Goal: Find specific page/section

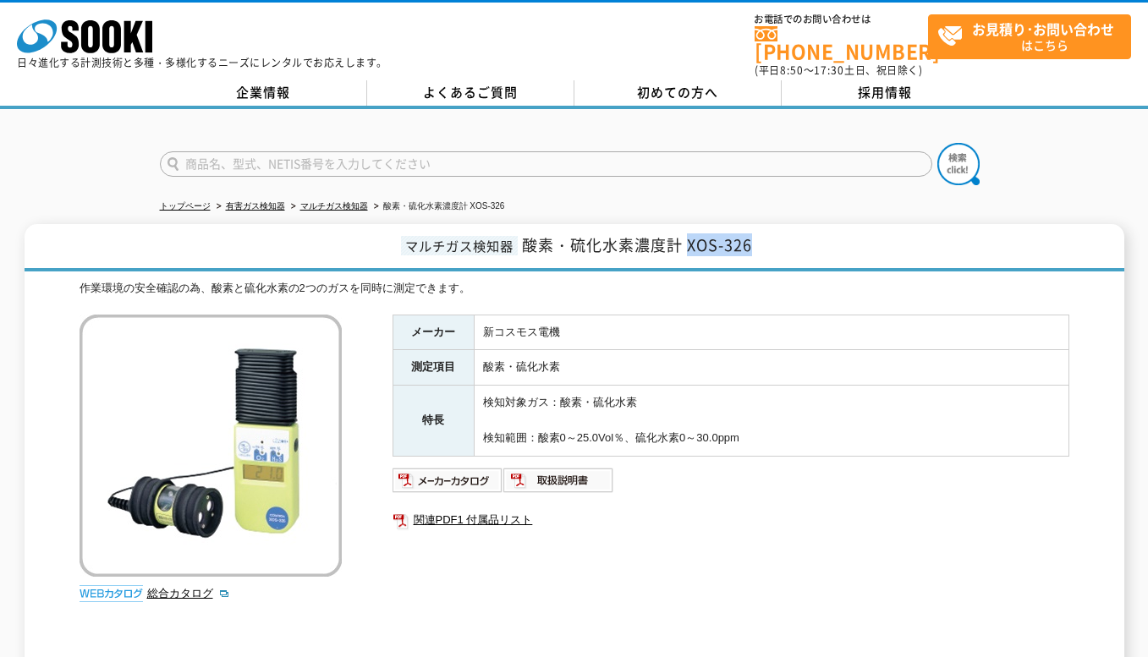
drag, startPoint x: 764, startPoint y: 230, endPoint x: 692, endPoint y: 236, distance: 72.1
click at [692, 236] on h1 "マルチガス検知器 酸素・硫化水素濃度計 XOS-326" at bounding box center [574, 247] width 1099 height 47
copy span "XOS-326"
click at [759, 236] on h1 "マルチガス検知器 酸素・硫化水素濃度計 XOS-326" at bounding box center [574, 247] width 1099 height 47
drag, startPoint x: 683, startPoint y: 233, endPoint x: 752, endPoint y: 233, distance: 68.5
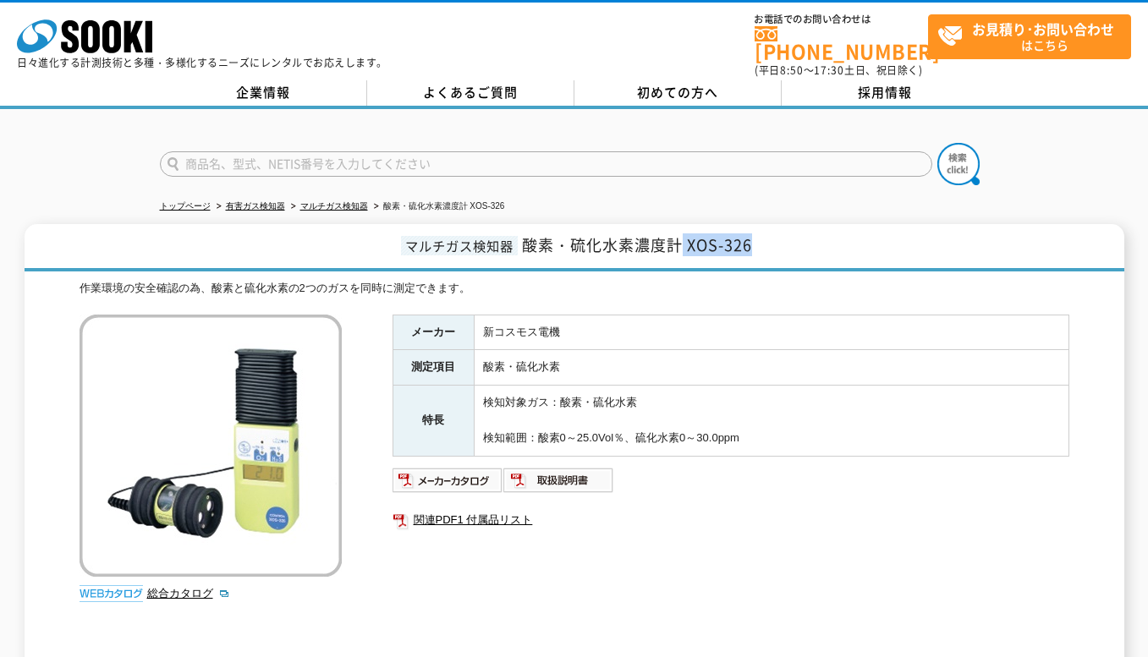
click at [752, 233] on span "酸素・硫化水素濃度計 XOS-326" at bounding box center [637, 244] width 230 height 23
copy span "XOS-326"
